Goal: Navigation & Orientation: Find specific page/section

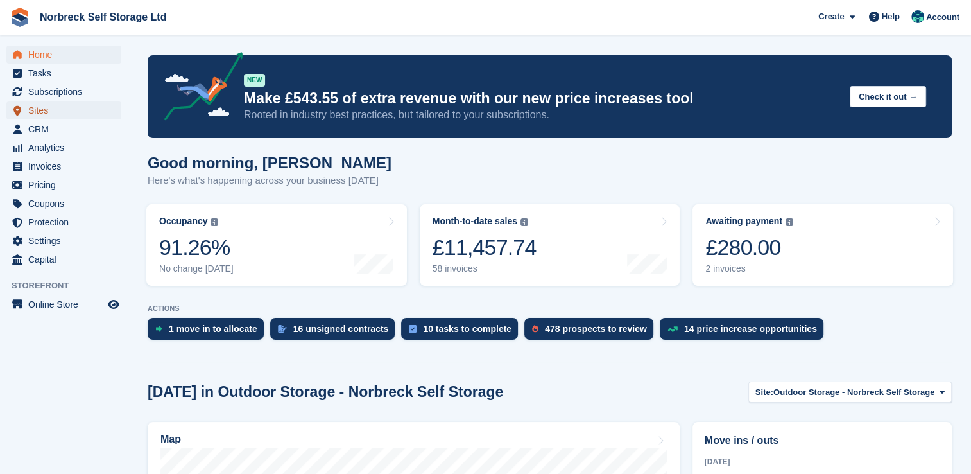
click at [44, 108] on span "Sites" at bounding box center [66, 110] width 77 height 18
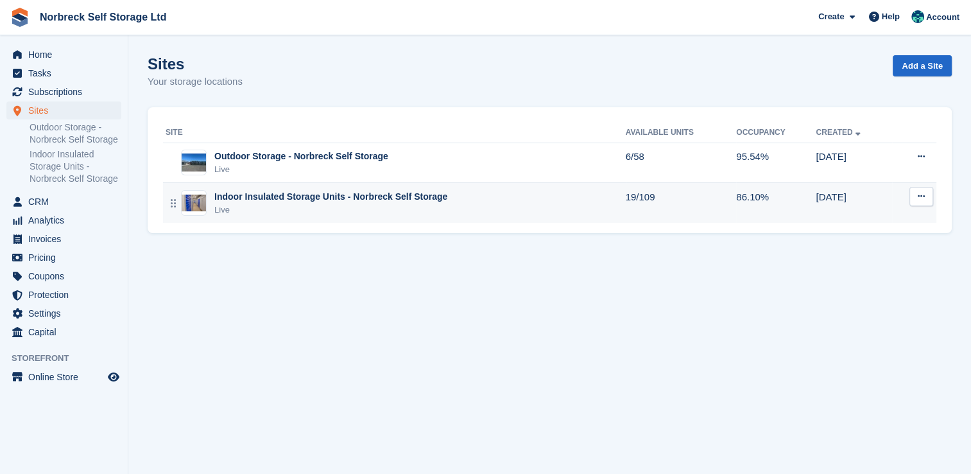
click at [614, 197] on div "Indoor Insulated Storage Units - Norbreck Self Storage Live" at bounding box center [396, 203] width 460 height 26
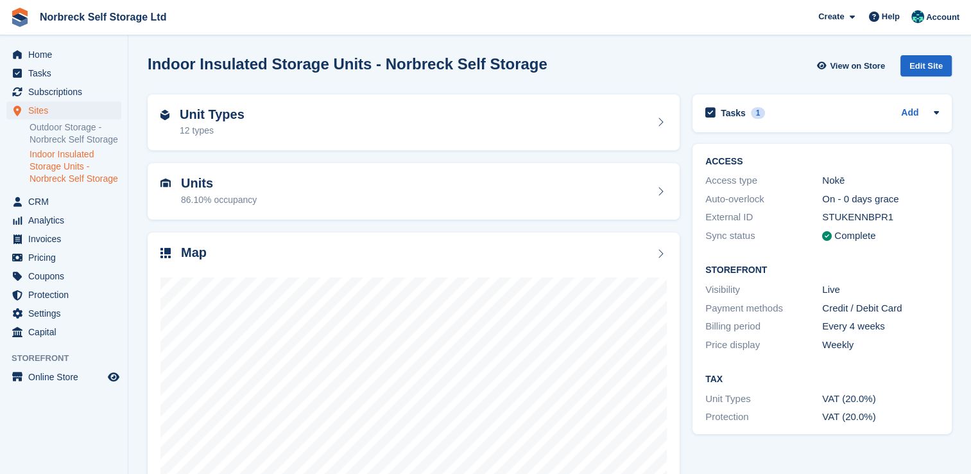
click at [82, 121] on li "Outdoor Storage - Norbreck Self Storage" at bounding box center [79, 134] width 98 height 26
click at [82, 126] on link "Outdoor Storage - Norbreck Self Storage" at bounding box center [76, 133] width 92 height 24
